Goal: Information Seeking & Learning: Find specific fact

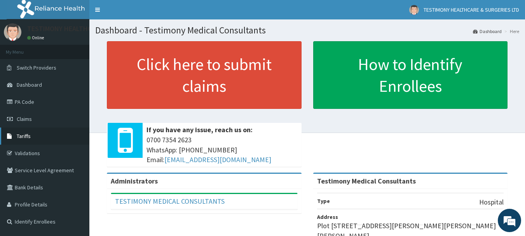
click at [19, 140] on link "Tariffs" at bounding box center [44, 136] width 89 height 17
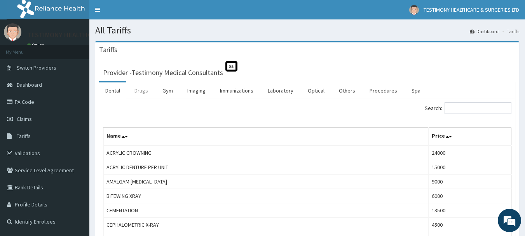
click at [141, 92] on link "Drugs" at bounding box center [141, 90] width 26 height 16
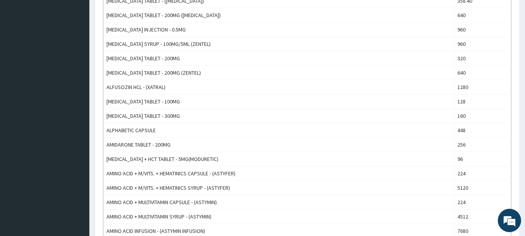
scroll to position [266, 0]
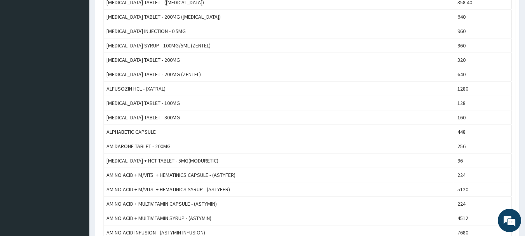
drag, startPoint x: 524, startPoint y: 116, endPoint x: 529, endPoint y: 108, distance: 9.7
click at [525, 108] on html "R EL Toggle navigation TESTIMONY HEALTHCARE & SURGERIES LTD TESTIMONY HEALTHCAR…" at bounding box center [262, 210] width 525 height 952
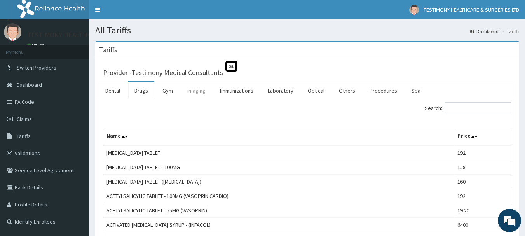
click at [203, 91] on link "Imaging" at bounding box center [196, 90] width 31 height 16
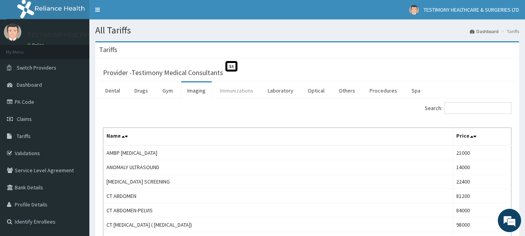
click at [242, 92] on link "Immunizations" at bounding box center [237, 90] width 46 height 16
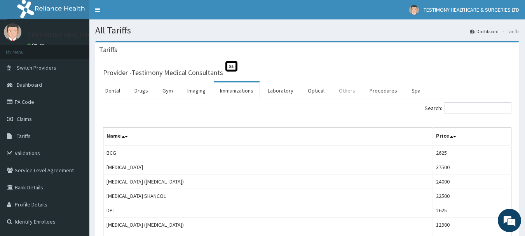
click at [345, 91] on link "Others" at bounding box center [347, 90] width 29 height 16
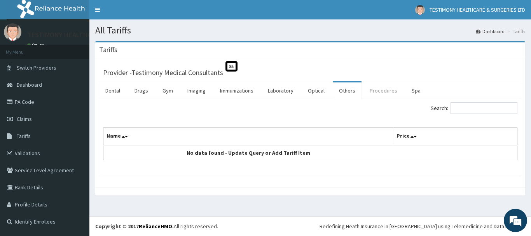
click at [371, 91] on link "Procedures" at bounding box center [384, 90] width 40 height 16
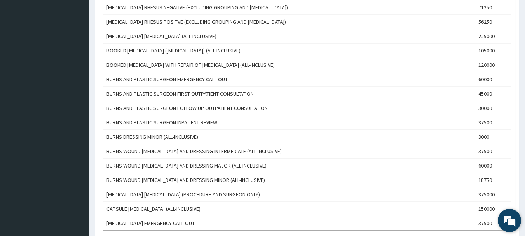
scroll to position [673, 0]
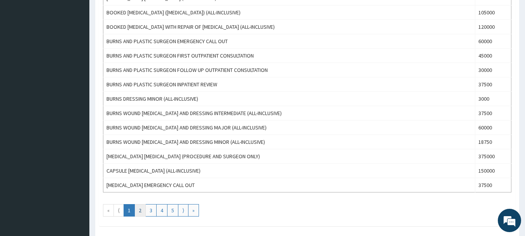
click at [141, 210] on link "2" at bounding box center [140, 210] width 11 height 12
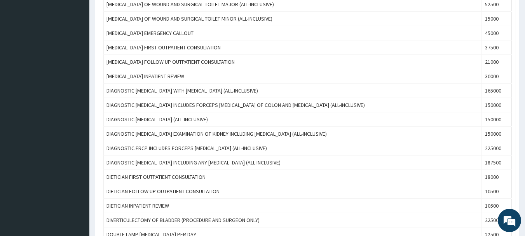
scroll to position [747, 0]
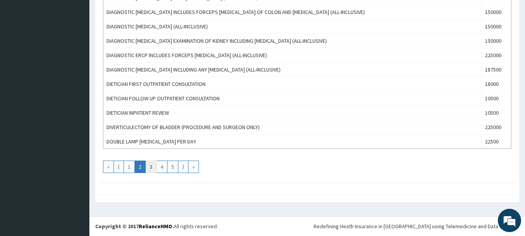
click at [151, 168] on link "3" at bounding box center [150, 167] width 11 height 12
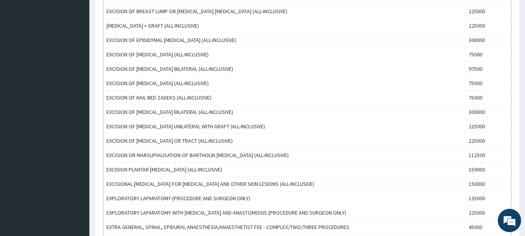
scroll to position [716, 0]
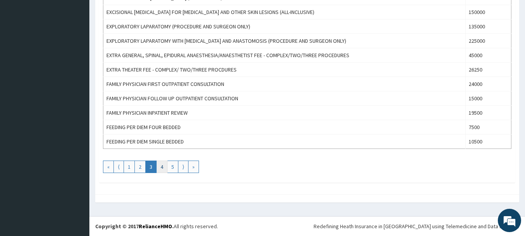
click at [165, 168] on link "4" at bounding box center [161, 167] width 11 height 12
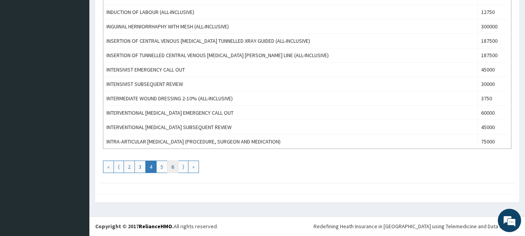
click at [173, 164] on link "6" at bounding box center [172, 167] width 11 height 12
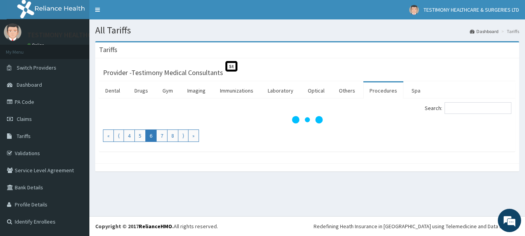
scroll to position [0, 0]
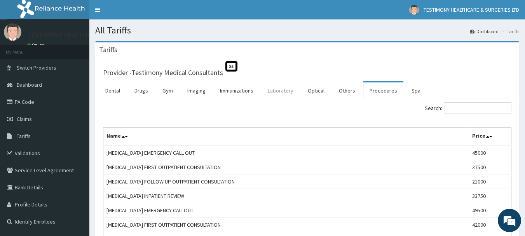
click at [284, 95] on link "Laboratory" at bounding box center [281, 90] width 38 height 16
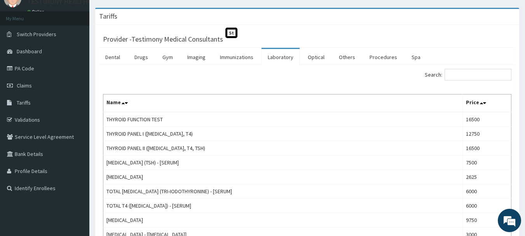
scroll to position [28, 0]
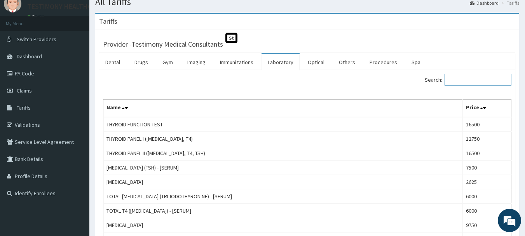
click at [471, 81] on input "Search:" at bounding box center [478, 80] width 67 height 12
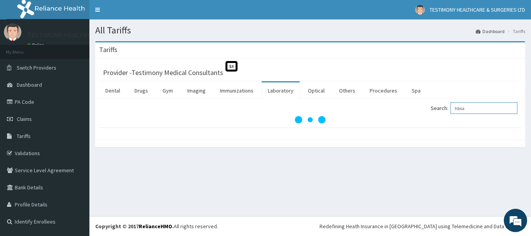
type input "hbsag"
